Goal: Information Seeking & Learning: Learn about a topic

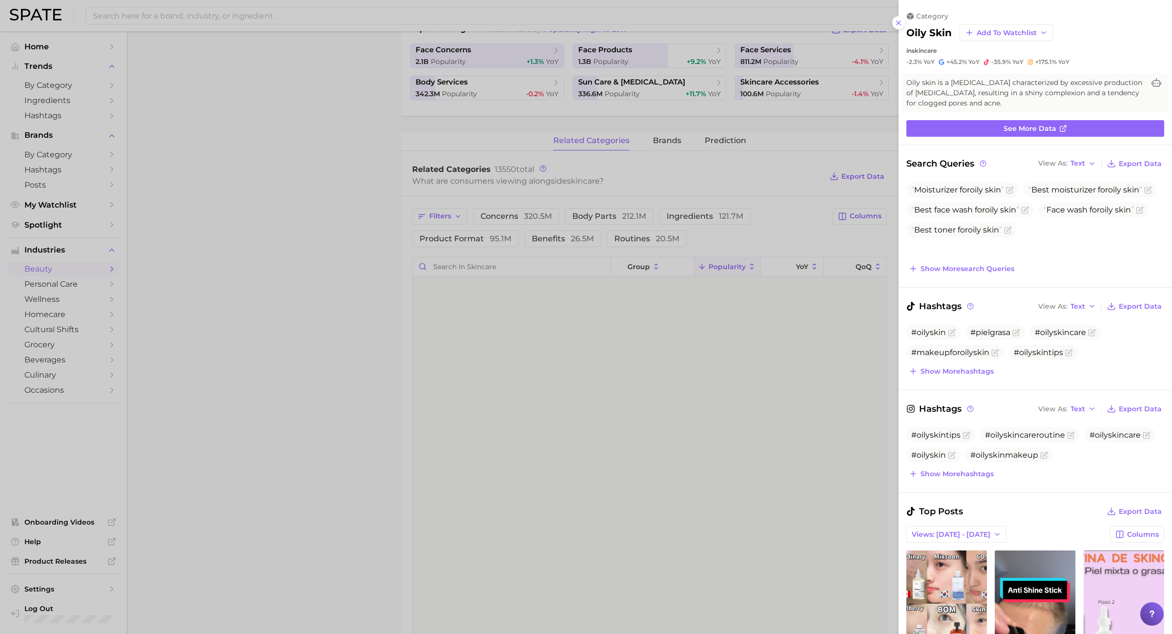
scroll to position [427, 0]
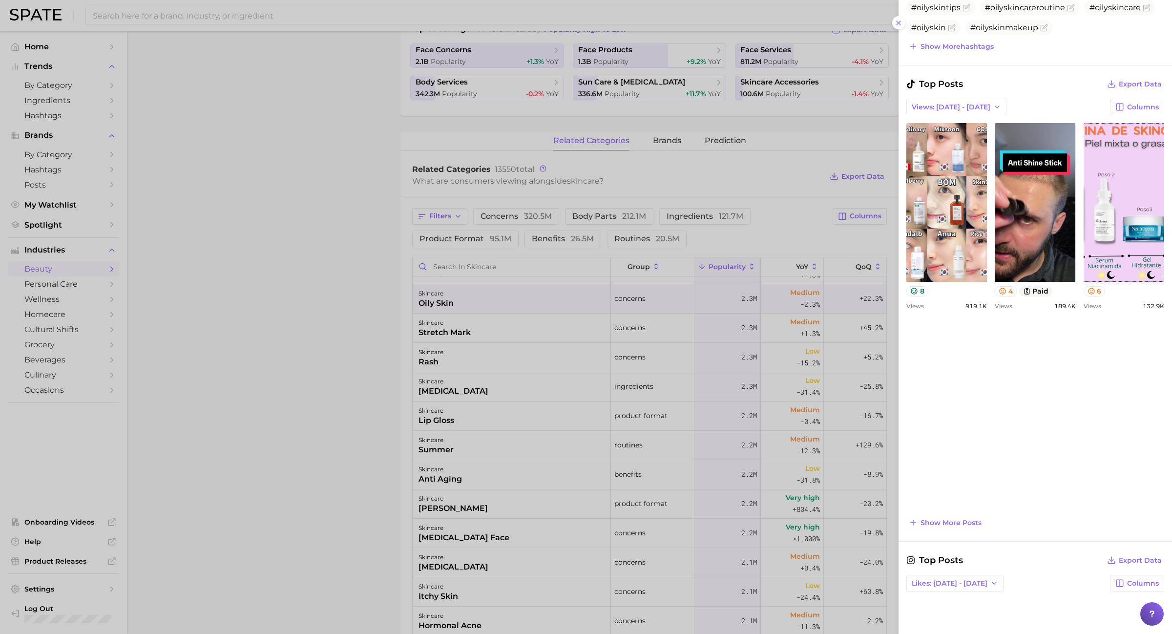
click at [44, 120] on div at bounding box center [586, 317] width 1172 height 634
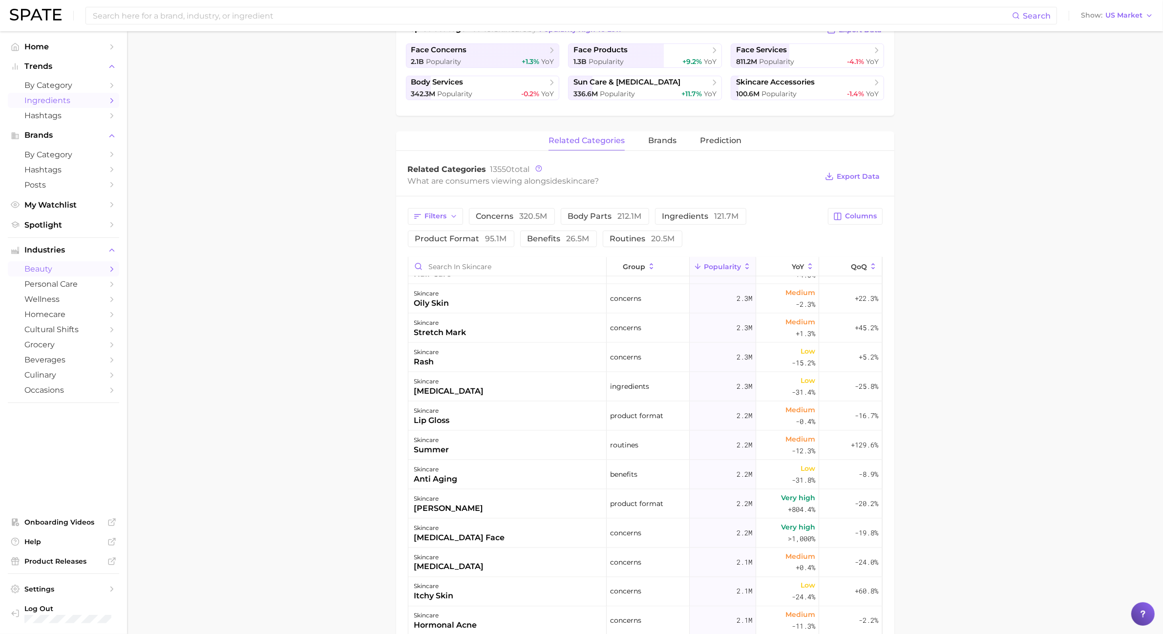
click at [101, 102] on span "Ingredients" at bounding box center [63, 100] width 78 height 9
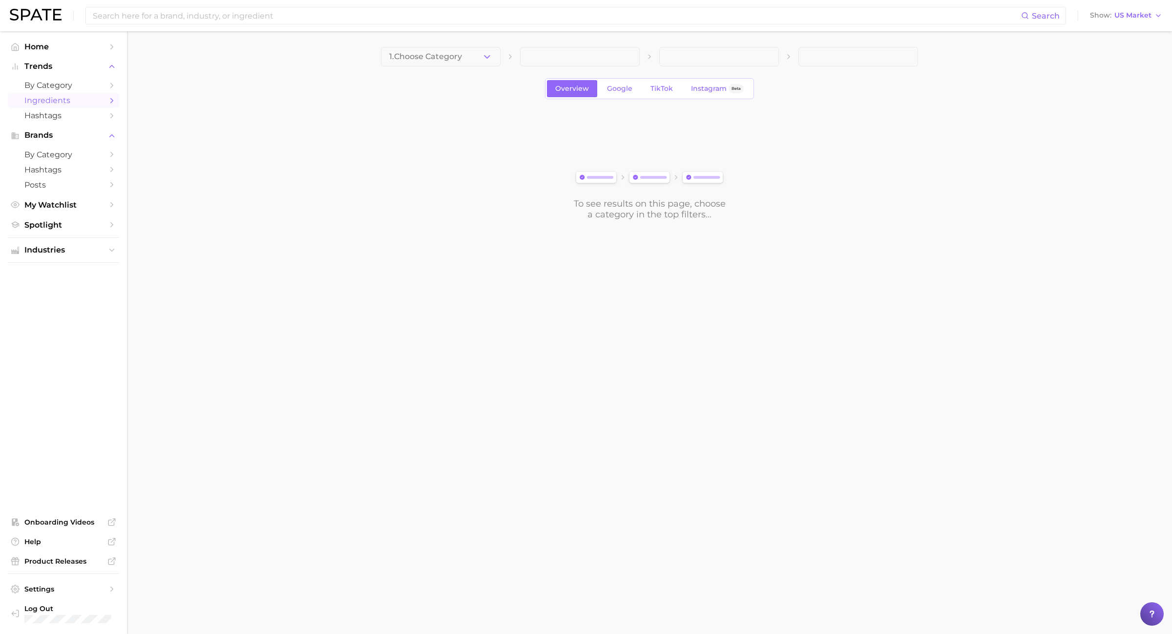
click at [455, 67] on div "1. Choose Category Overview Google TikTok Instagram Beta To see results on this…" at bounding box center [649, 133] width 537 height 173
click at [448, 62] on button "1. Choose Category" at bounding box center [441, 57] width 120 height 20
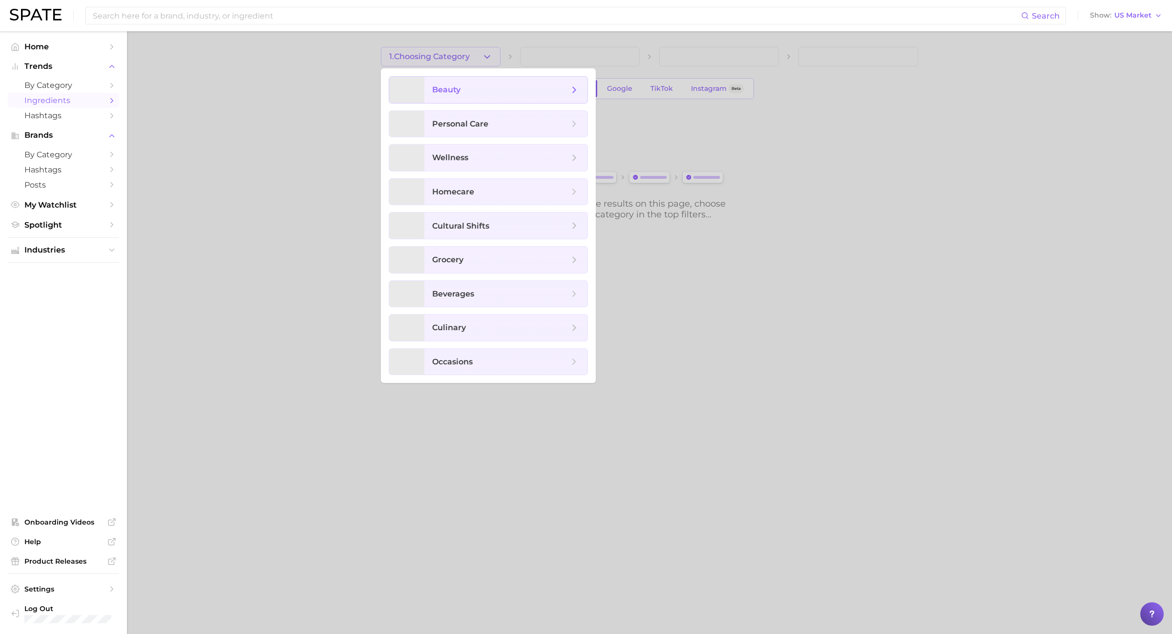
click at [479, 96] on span "beauty" at bounding box center [505, 90] width 163 height 26
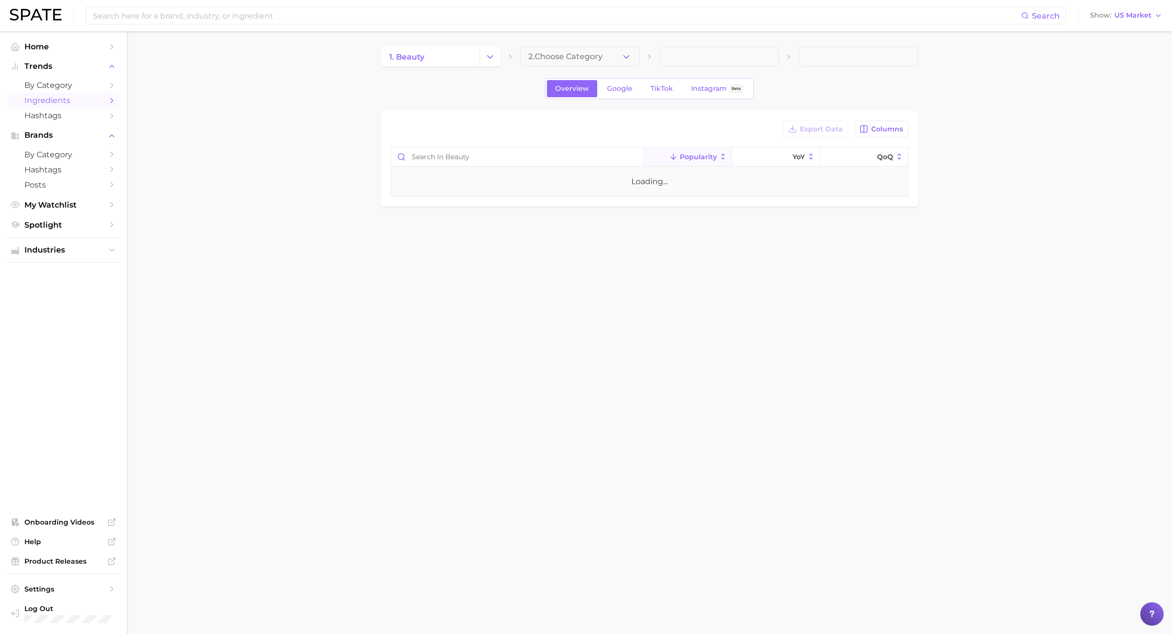
click at [555, 62] on button "2. Choose Category" at bounding box center [580, 57] width 120 height 20
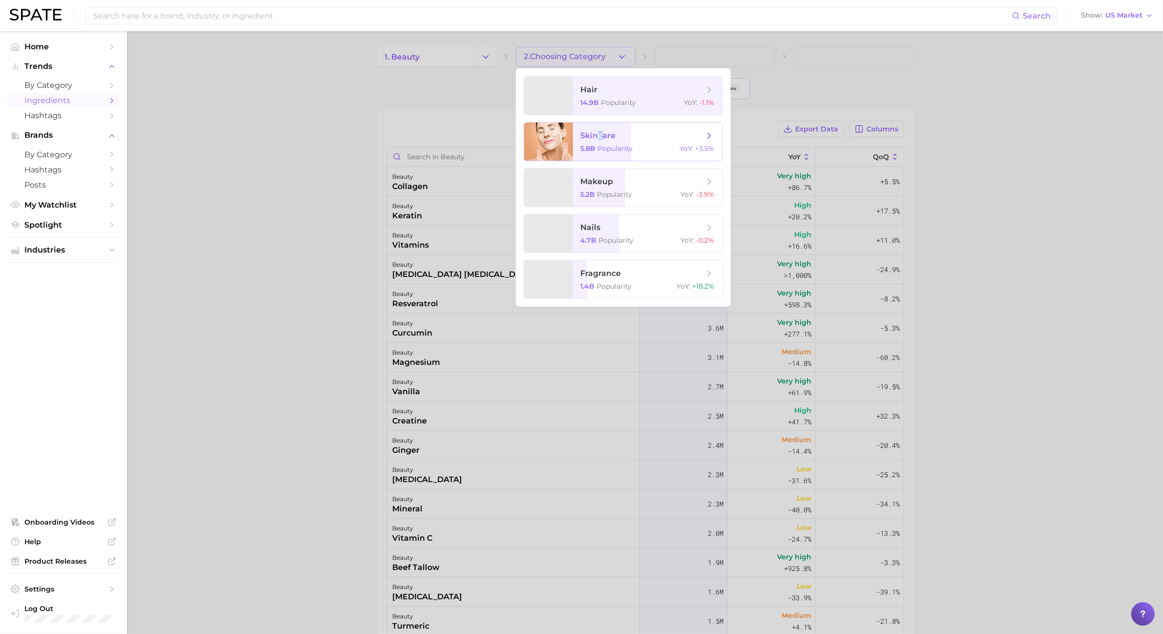
click at [601, 141] on span "skincare" at bounding box center [642, 135] width 123 height 11
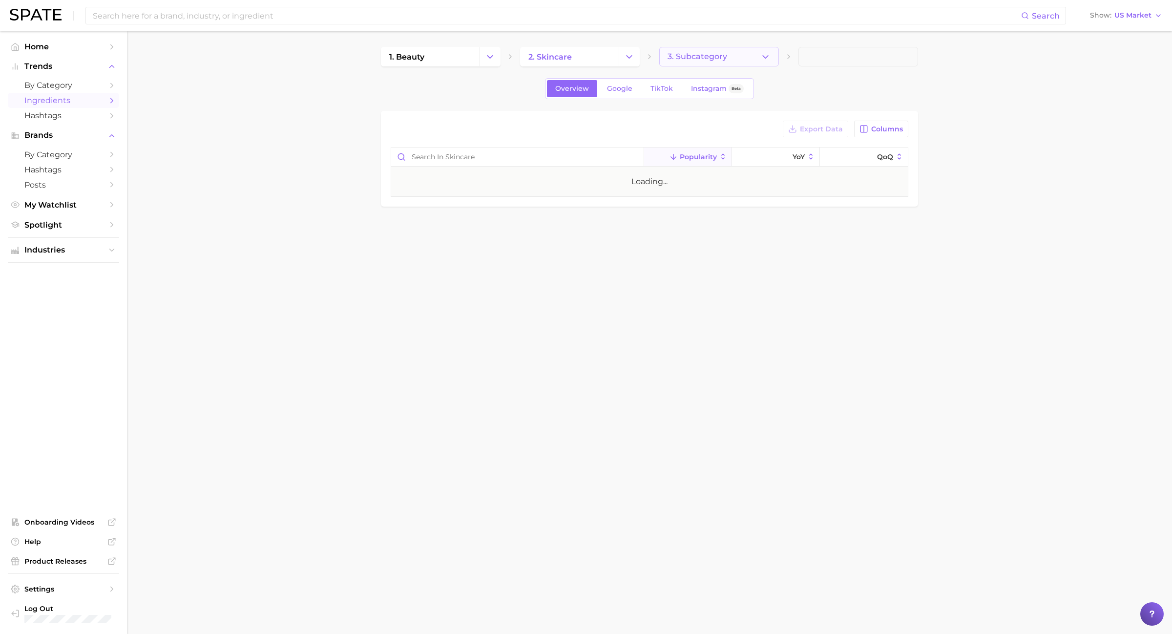
click at [701, 57] on span "3. Subcategory" at bounding box center [697, 56] width 60 height 9
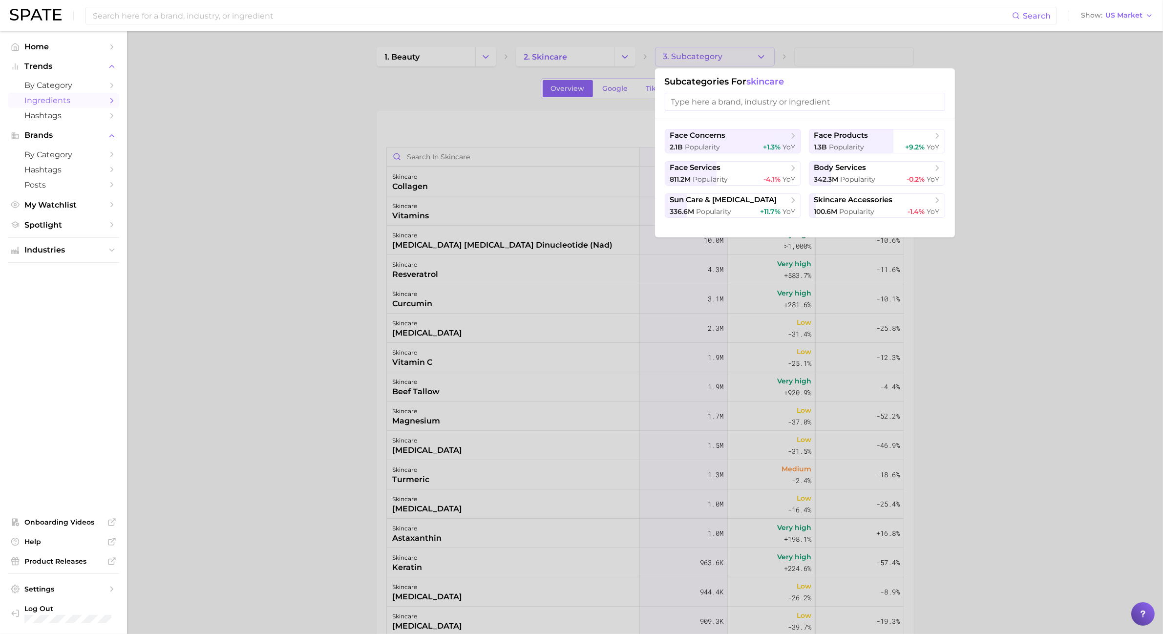
click at [701, 57] on div at bounding box center [581, 317] width 1163 height 634
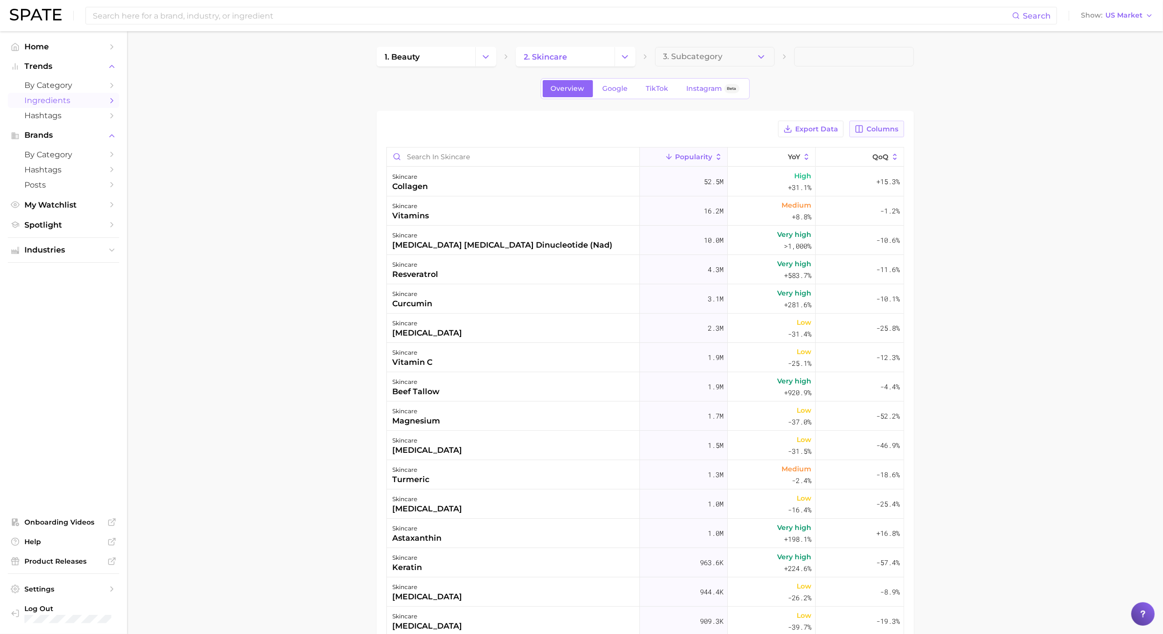
click at [870, 130] on span "Columns" at bounding box center [883, 129] width 32 height 8
click at [816, 230] on button "MoM" at bounding box center [826, 229] width 156 height 17
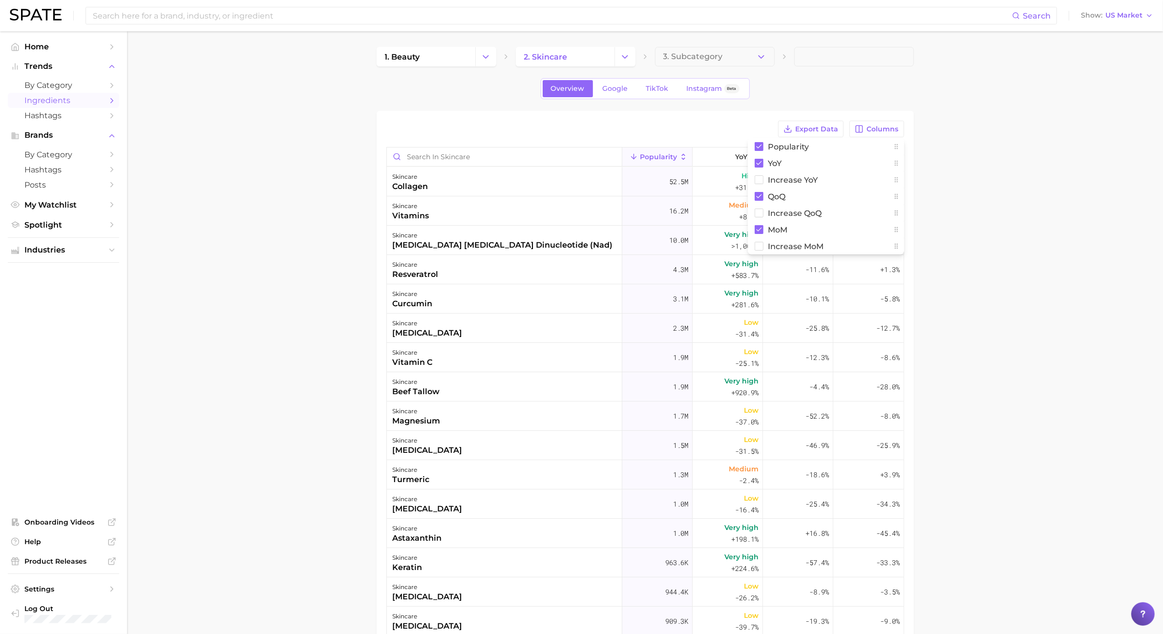
click at [982, 225] on main "1. beauty 2. skincare 3. Subcategory Overview Google TikTok Instagram Beta Expo…" at bounding box center [645, 435] width 1036 height 808
click at [603, 88] on span "Google" at bounding box center [614, 88] width 25 height 8
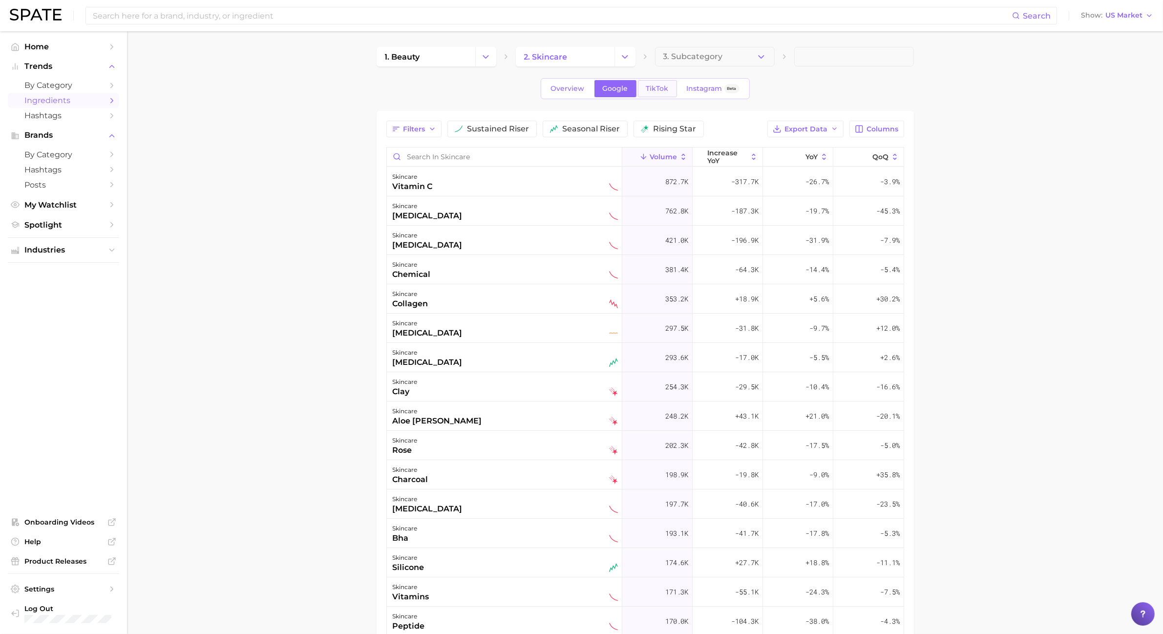
click at [666, 92] on span "TikTok" at bounding box center [657, 88] width 22 height 8
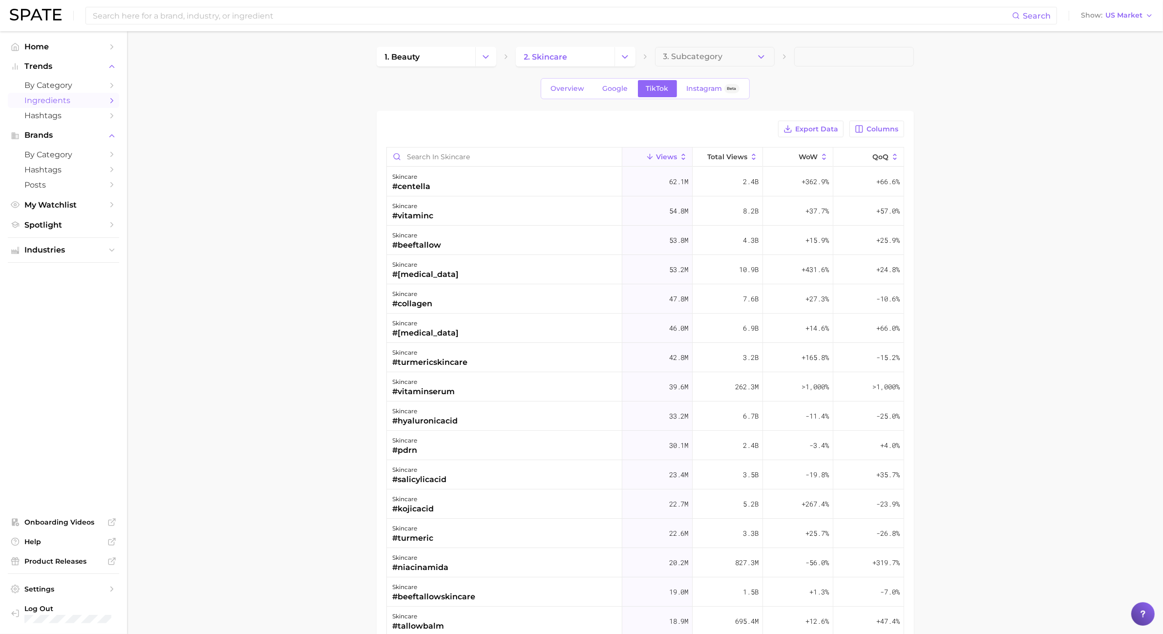
click at [665, 157] on span "Views" at bounding box center [666, 157] width 21 height 8
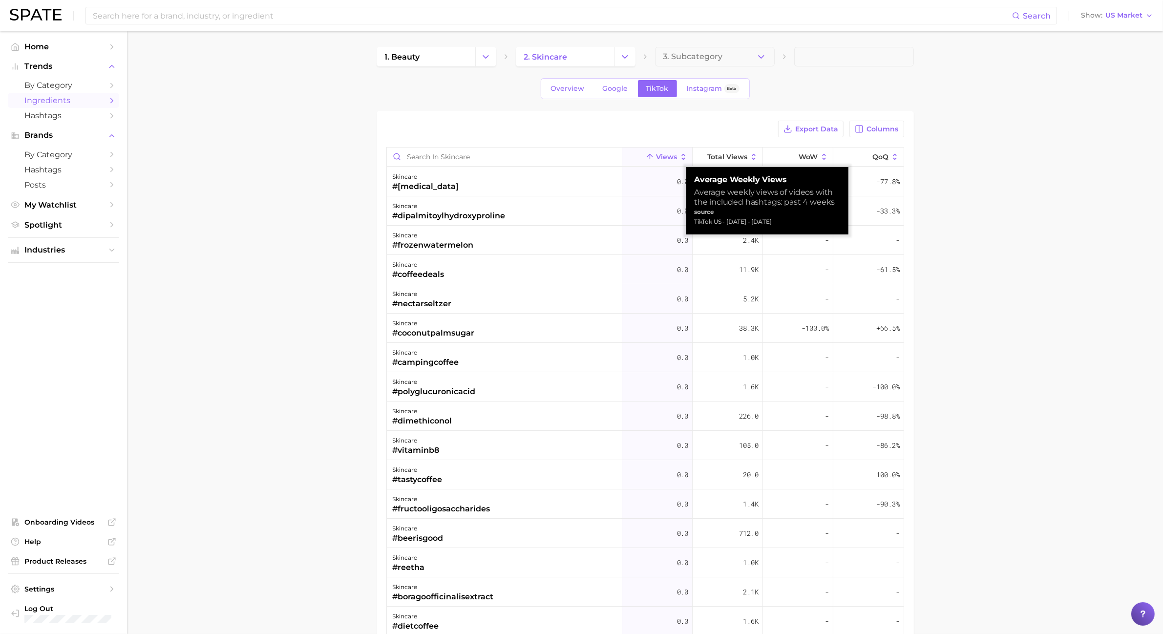
drag, startPoint x: 695, startPoint y: 183, endPoint x: 815, endPoint y: 218, distance: 125.6
click at [815, 218] on div "Average Weekly Views Average weekly views of videos with the included hashtags:…" at bounding box center [767, 201] width 146 height 52
copy div "Average Weekly Views Average weekly views of videos with the included hashtags:…"
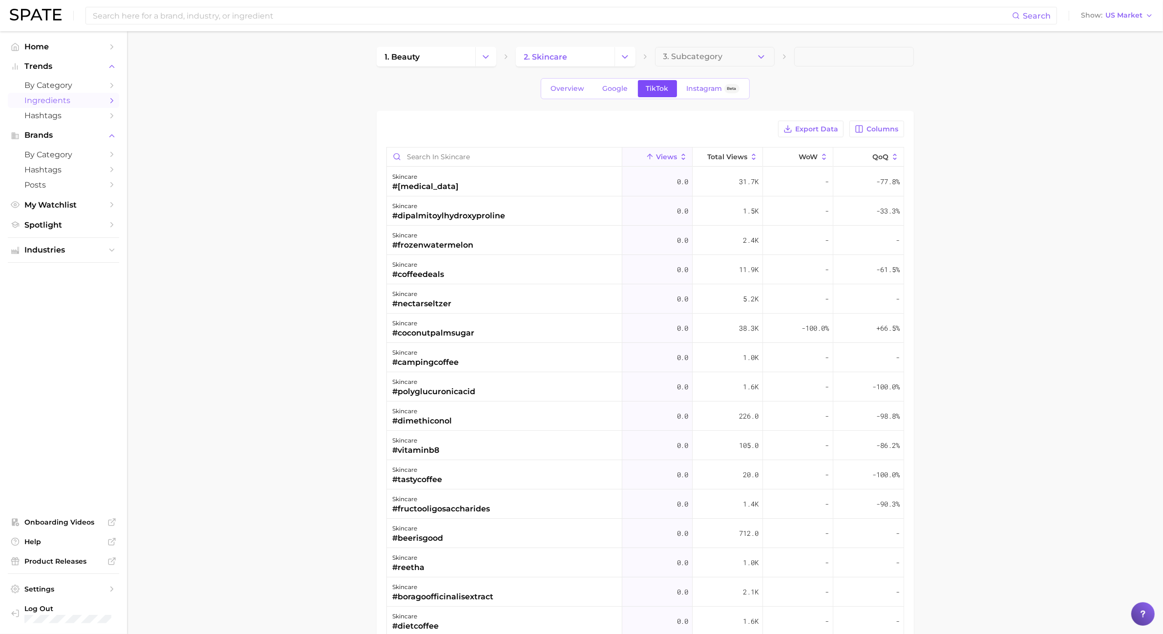
click at [652, 91] on span "TikTok" at bounding box center [657, 88] width 22 height 8
click at [733, 115] on div "Export Data Columns Views Total Views WoW QoQ skincare #[MEDICAL_DATA] 0.0 31.7…" at bounding box center [644, 451] width 537 height 680
click at [669, 155] on span "Views" at bounding box center [666, 157] width 21 height 8
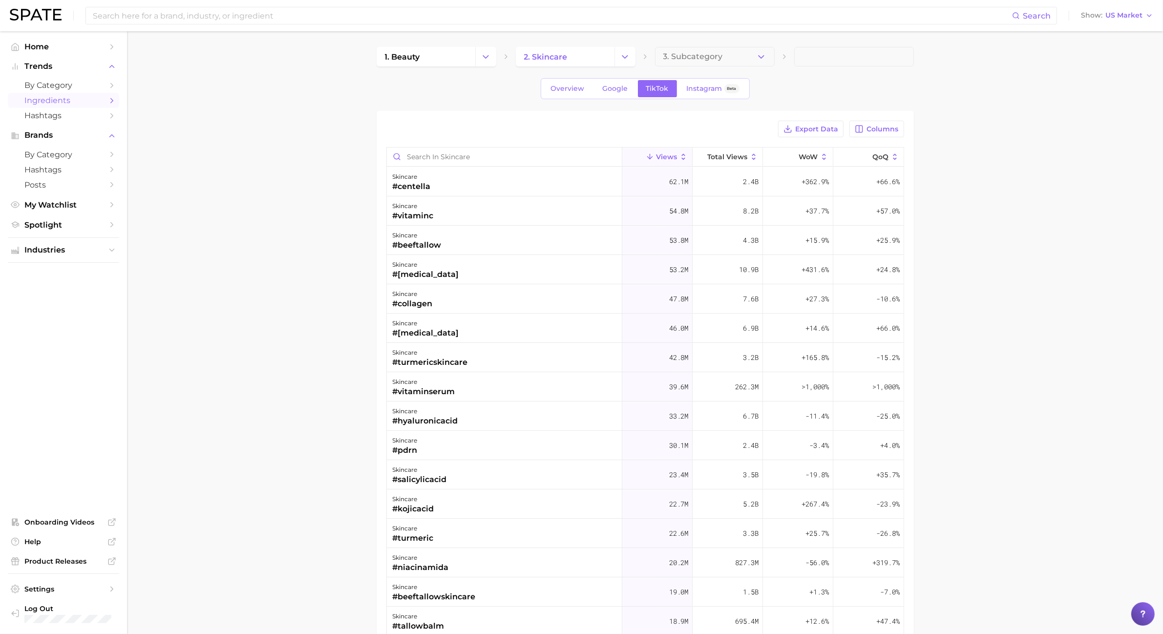
click at [665, 160] on span "Views" at bounding box center [666, 157] width 21 height 8
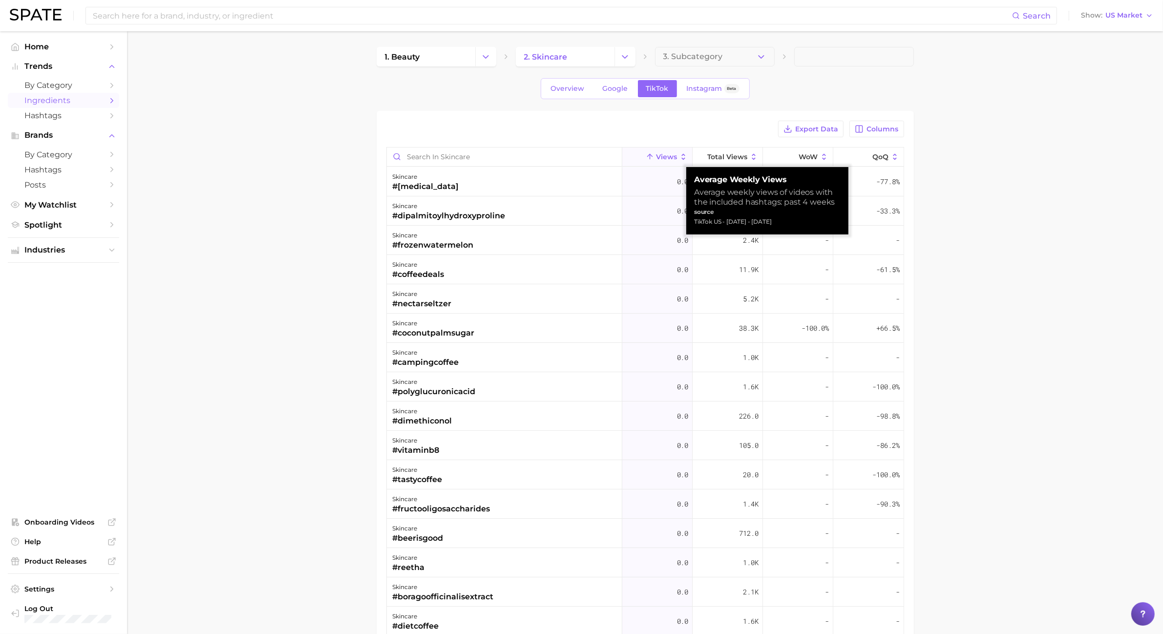
drag, startPoint x: 695, startPoint y: 184, endPoint x: 831, endPoint y: 222, distance: 142.0
click at [831, 222] on div "Average Weekly Views Average weekly views of videos with the included hashtags:…" at bounding box center [767, 201] width 146 height 52
copy div "Average Weekly Views Average weekly views of videos with the included hashtags:…"
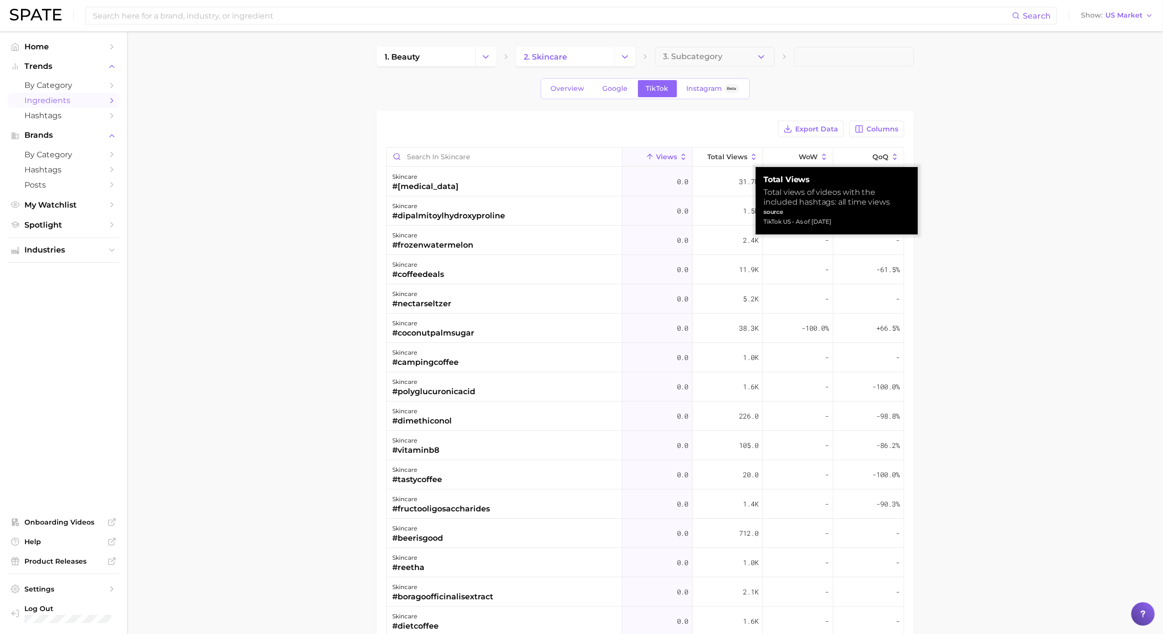
drag, startPoint x: 767, startPoint y: 177, endPoint x: 867, endPoint y: 227, distance: 112.2
click at [867, 227] on div "Total Views Total views of videos with the included hashtags: all time views so…" at bounding box center [836, 200] width 162 height 67
copy div "otal Views Total views of videos with the included hashtags: all time views sou…"
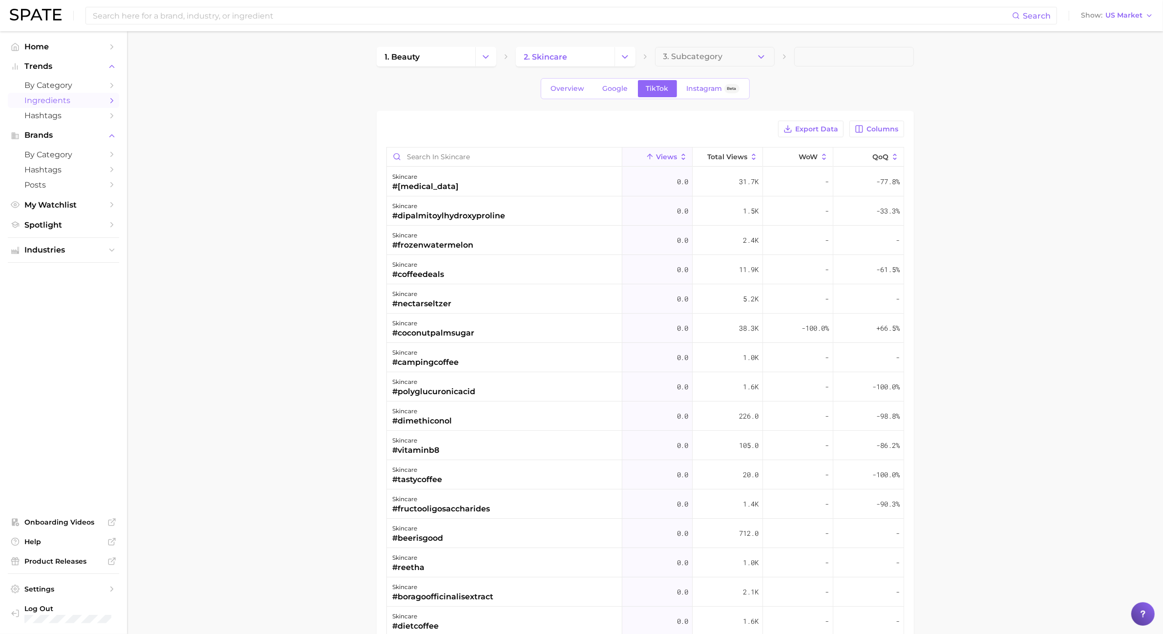
click at [290, 297] on main "1. beauty 2. skincare 3. Subcategory Overview Google TikTok Instagram Beta Expo…" at bounding box center [645, 435] width 1036 height 808
click at [45, 217] on link "Spotlight" at bounding box center [63, 224] width 111 height 15
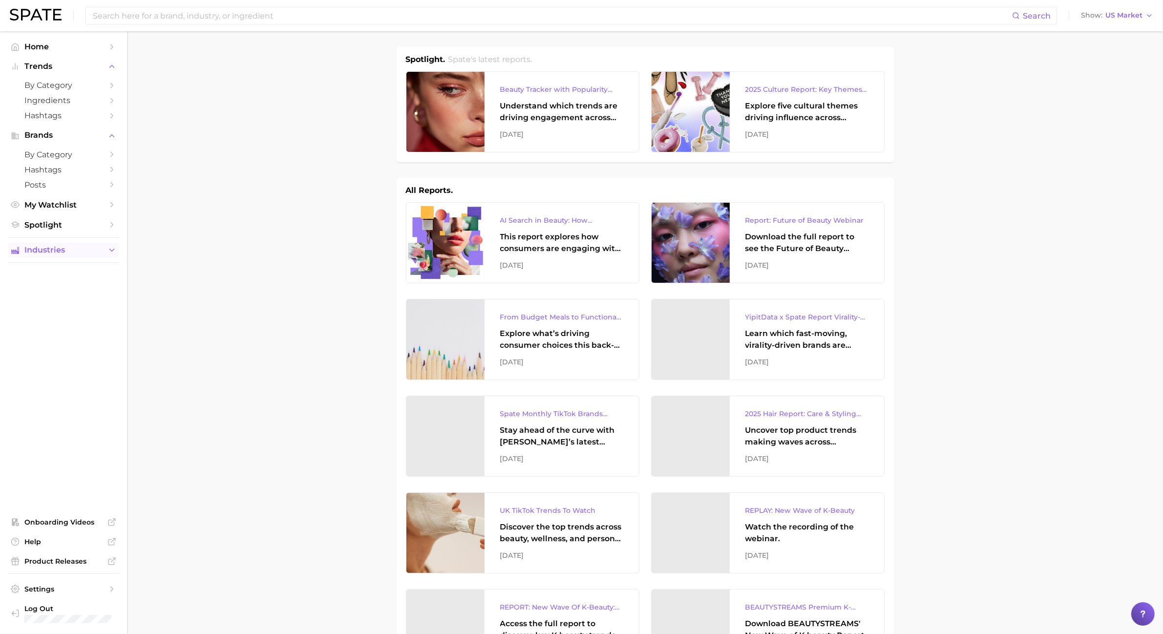
click at [58, 251] on span "Industries" at bounding box center [63, 250] width 78 height 9
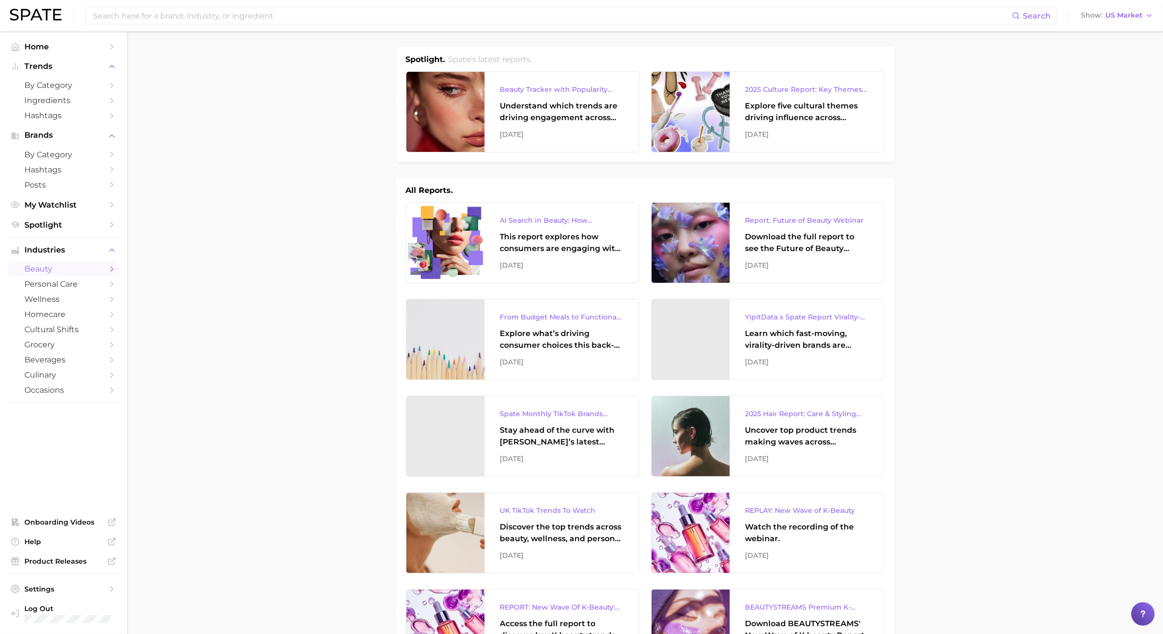
click at [59, 264] on span "beauty" at bounding box center [63, 268] width 78 height 9
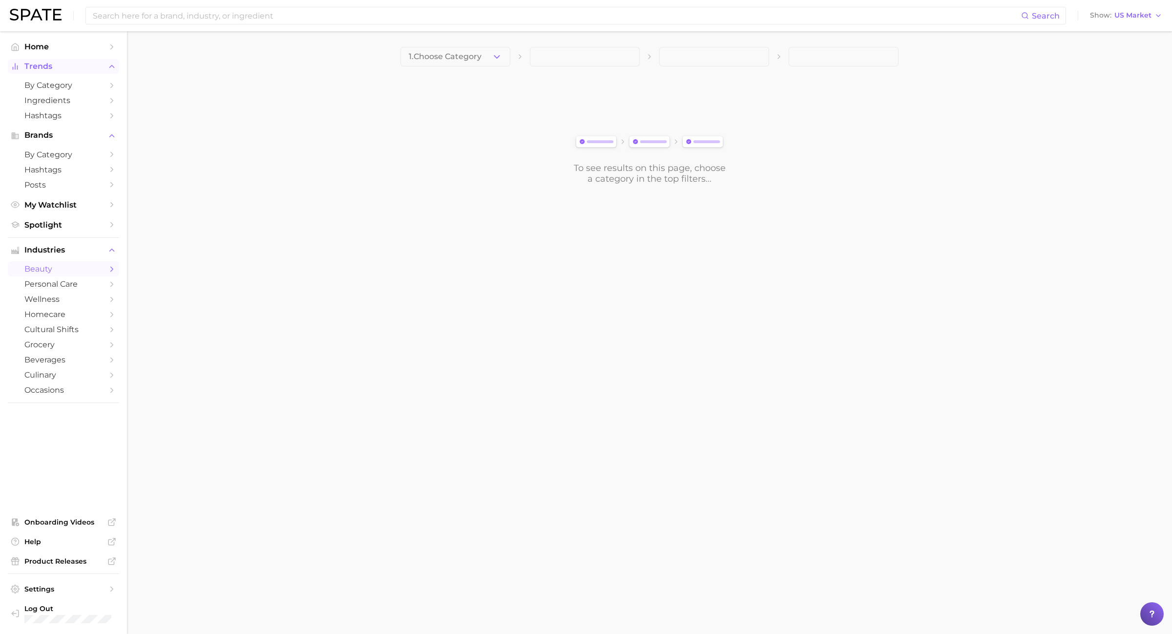
click at [76, 69] on span "Trends" at bounding box center [63, 66] width 78 height 9
click at [64, 75] on ul "Home Trends Brands by Category Hashtags Posts My Watchlist Spotlight" at bounding box center [63, 111] width 111 height 144
click at [55, 65] on span "Trends" at bounding box center [63, 66] width 78 height 9
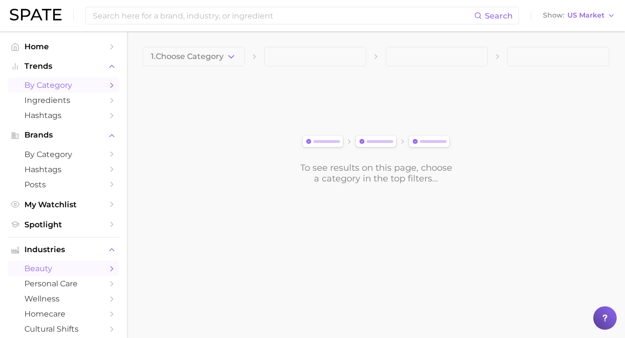
click at [81, 84] on span "by Category" at bounding box center [63, 85] width 78 height 9
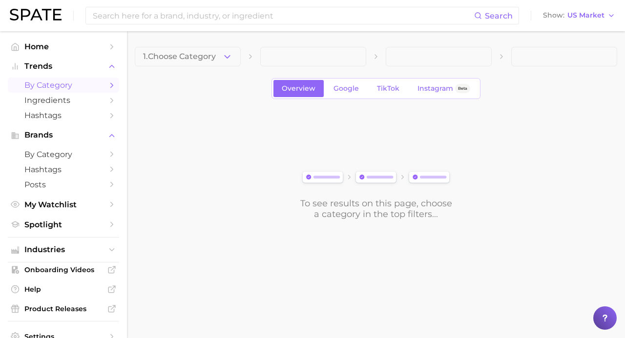
click at [198, 96] on div "Overview Google TikTok Instagram Beta" at bounding box center [376, 88] width 482 height 21
click at [77, 88] on span "by Category" at bounding box center [63, 85] width 78 height 9
click at [180, 62] on button "1. Choose Category" at bounding box center [188, 57] width 106 height 20
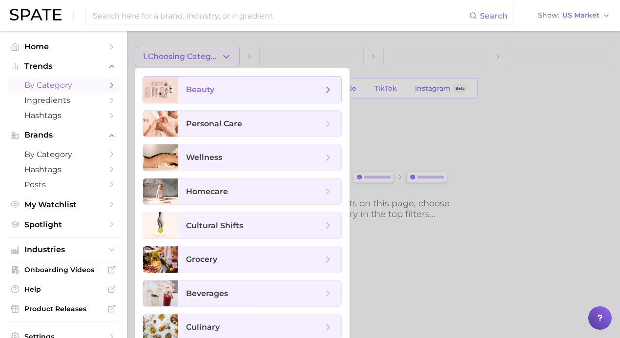
click at [197, 93] on span "beauty" at bounding box center [200, 89] width 28 height 9
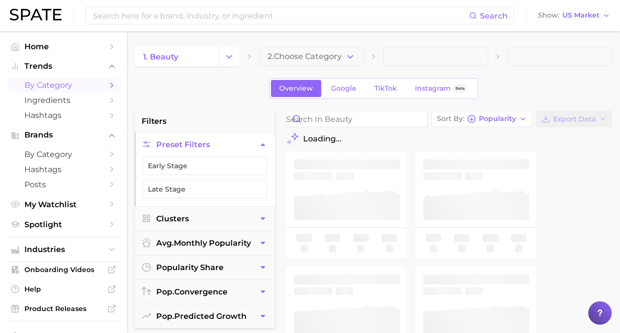
click at [274, 61] on span "2. Choose Category" at bounding box center [305, 56] width 74 height 9
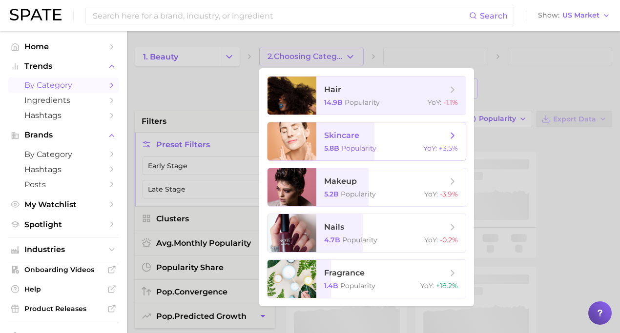
click at [312, 144] on div at bounding box center [292, 142] width 49 height 38
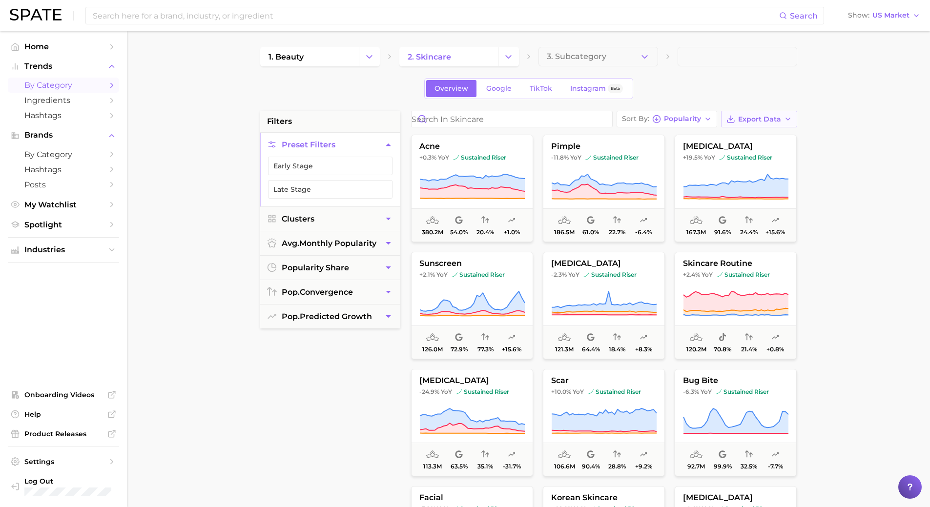
click at [750, 122] on span "Export Data" at bounding box center [759, 119] width 43 height 8
click at [751, 156] on span "Time Series CSV" at bounding box center [734, 155] width 57 height 8
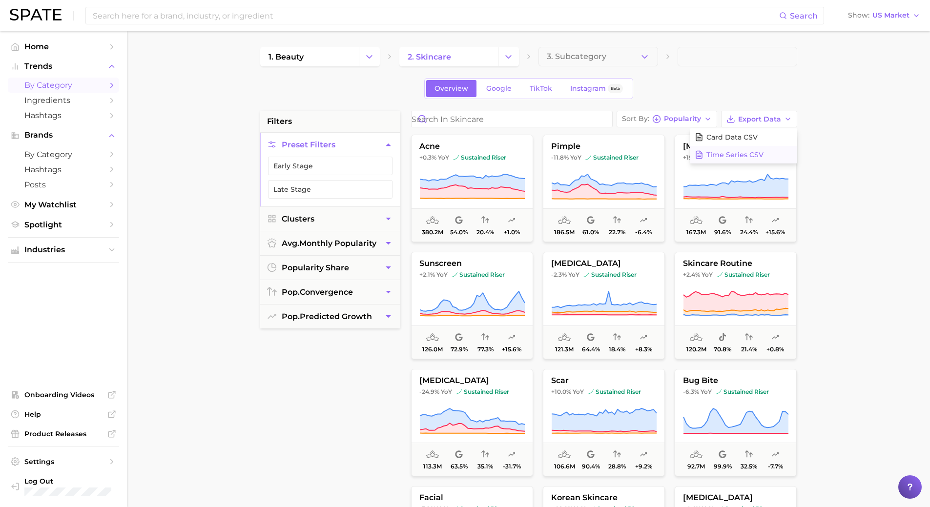
click at [746, 155] on span "Time Series CSV" at bounding box center [734, 155] width 57 height 8
click at [744, 154] on span "Time Series CSV" at bounding box center [734, 155] width 57 height 8
click at [766, 129] on button "Card Data CSV" at bounding box center [743, 137] width 107 height 18
click at [854, 346] on main "1. beauty 2. skincare 3. Subcategory Overview Google TikTok Instagram Beta filt…" at bounding box center [528, 401] width 803 height 741
click at [365, 59] on icon "Change Category" at bounding box center [369, 57] width 10 height 10
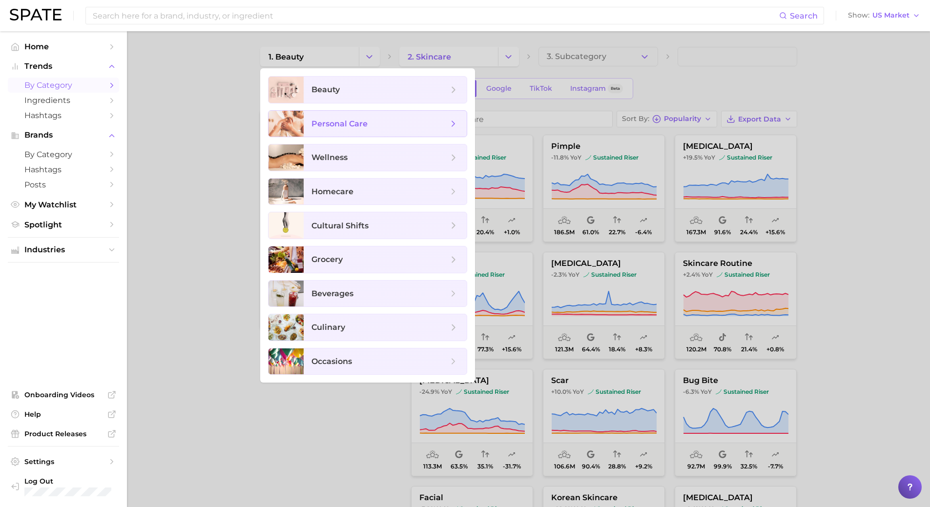
click at [387, 122] on span "personal care" at bounding box center [380, 124] width 137 height 11
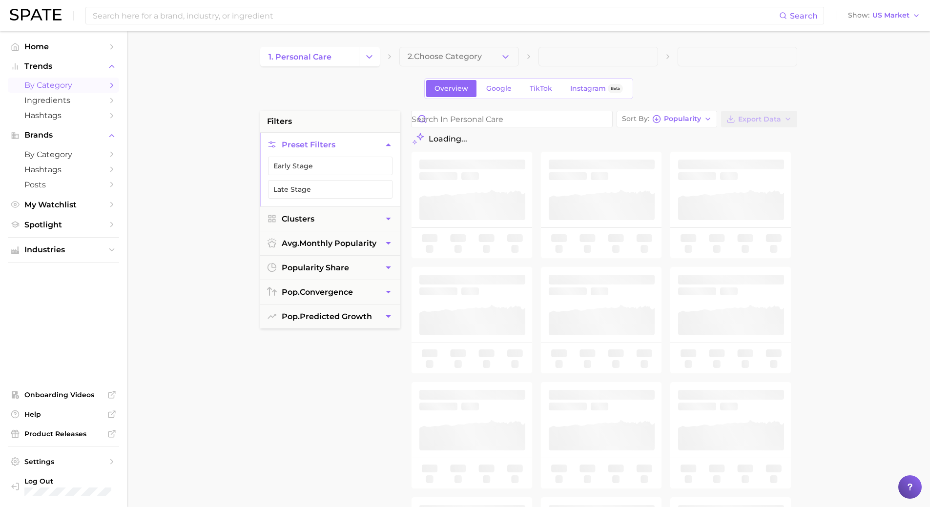
click at [510, 49] on button "2. Choose Category" at bounding box center [459, 57] width 120 height 20
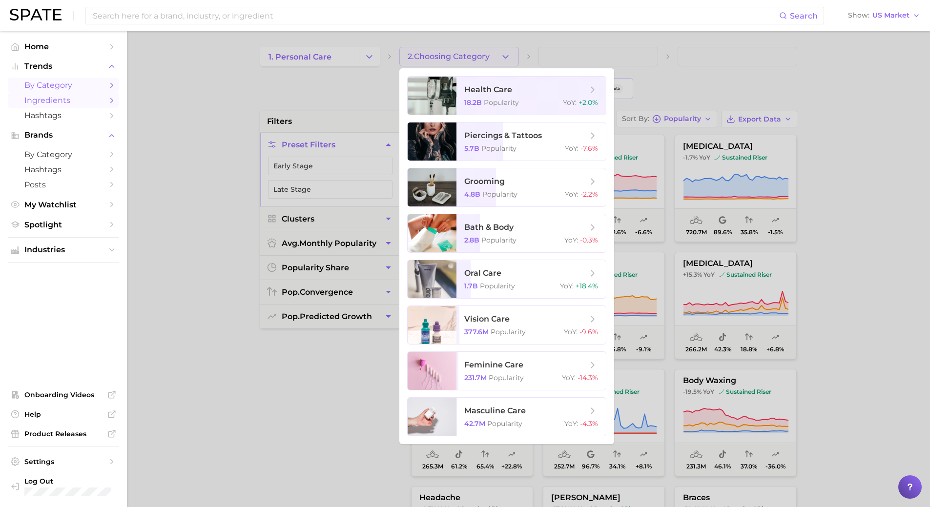
click at [58, 96] on span "Ingredients" at bounding box center [63, 100] width 78 height 9
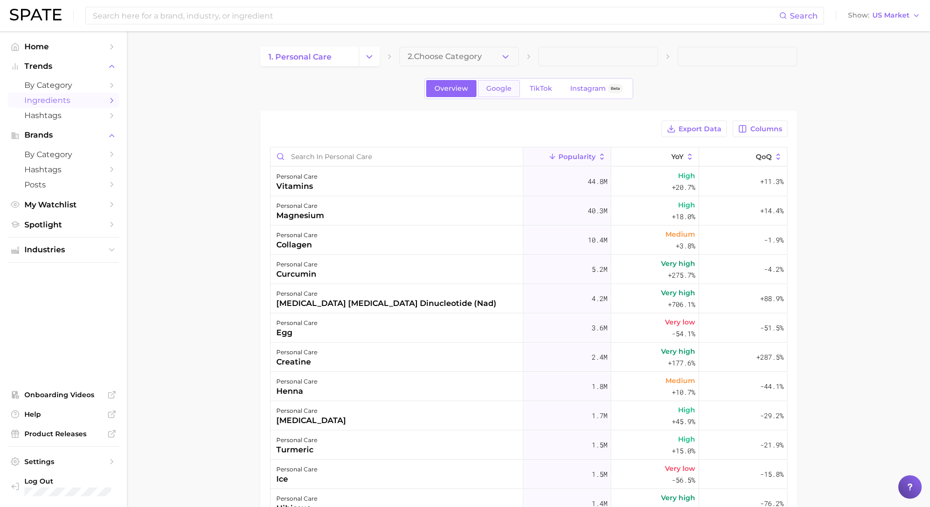
click at [505, 87] on span "Google" at bounding box center [498, 88] width 25 height 8
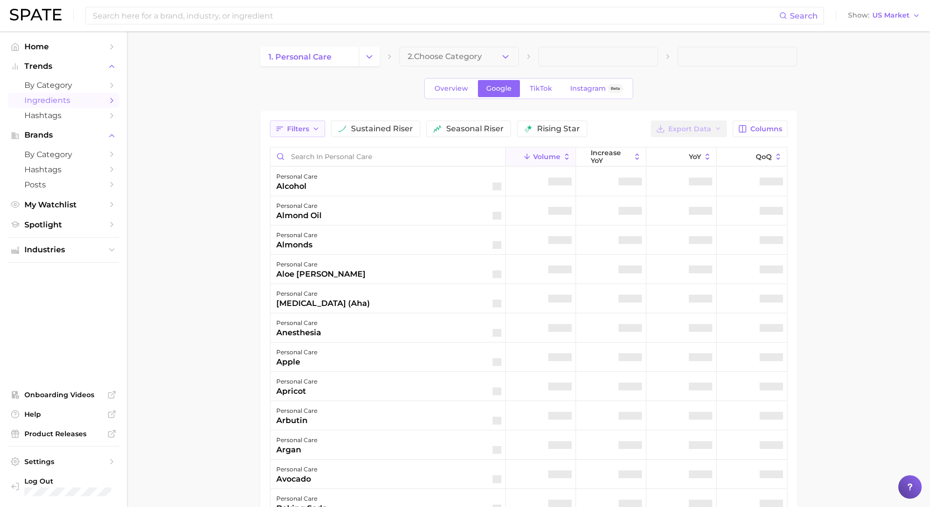
click at [315, 136] on button "Filters" at bounding box center [297, 129] width 55 height 17
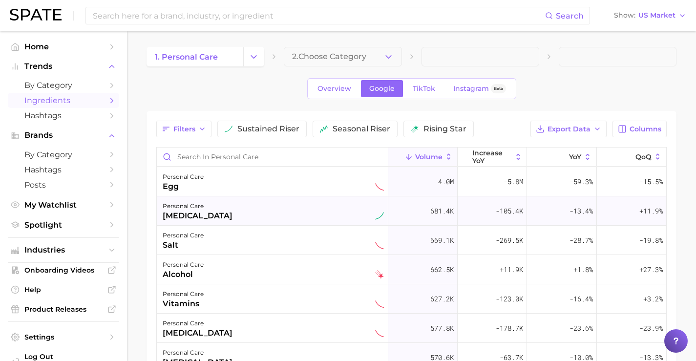
click at [229, 210] on div "personal care [MEDICAL_DATA]" at bounding box center [273, 210] width 221 height 21
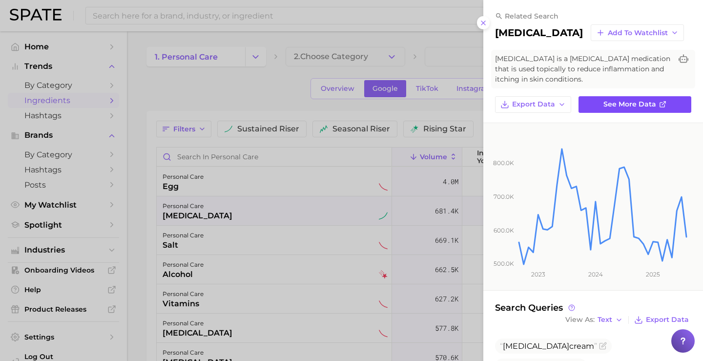
click at [640, 107] on span "See more data" at bounding box center [629, 104] width 53 height 8
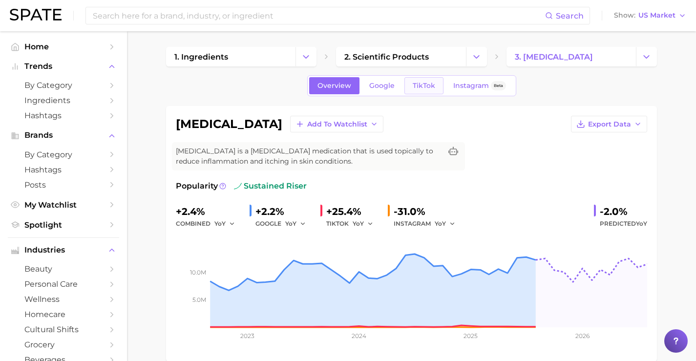
click at [405, 86] on link "TikTok" at bounding box center [423, 85] width 39 height 17
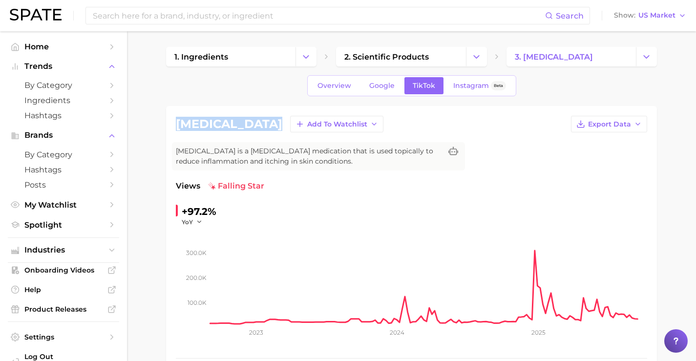
drag, startPoint x: 269, startPoint y: 122, endPoint x: 172, endPoint y: 130, distance: 97.0
click at [172, 130] on div "[MEDICAL_DATA] Add to Watchlist Export Data [MEDICAL_DATA] is a [MEDICAL_DATA] …" at bounding box center [411, 259] width 491 height 307
drag, startPoint x: 208, startPoint y: 110, endPoint x: 197, endPoint y: 129, distance: 21.9
copy h1 "[MEDICAL_DATA]"
